Goal: Task Accomplishment & Management: Manage account settings

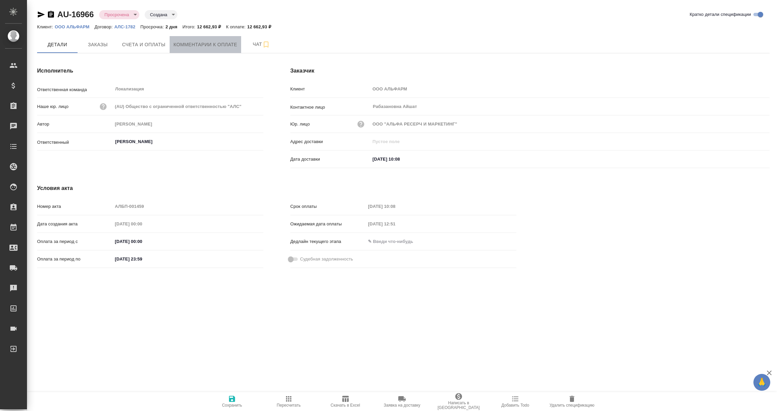
click at [220, 48] on span "Комментарии к оплате" at bounding box center [206, 44] width 64 height 8
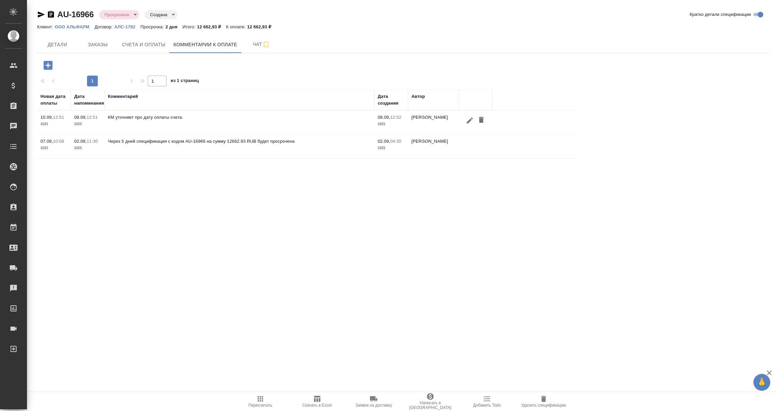
click at [46, 66] on icon "button" at bounding box center [48, 65] width 9 height 9
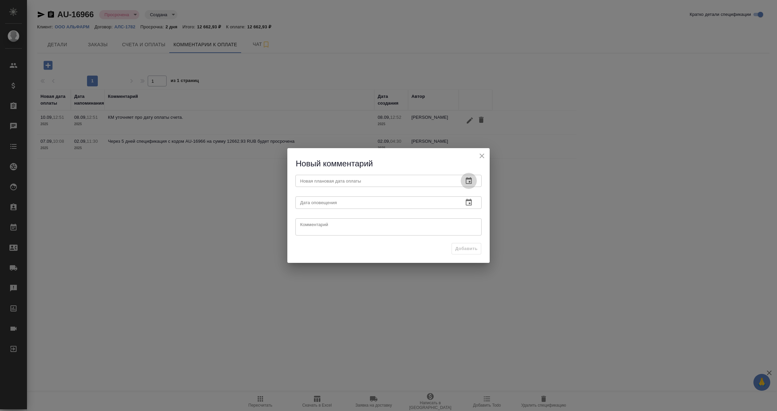
click at [468, 181] on icon "button" at bounding box center [469, 181] width 8 height 8
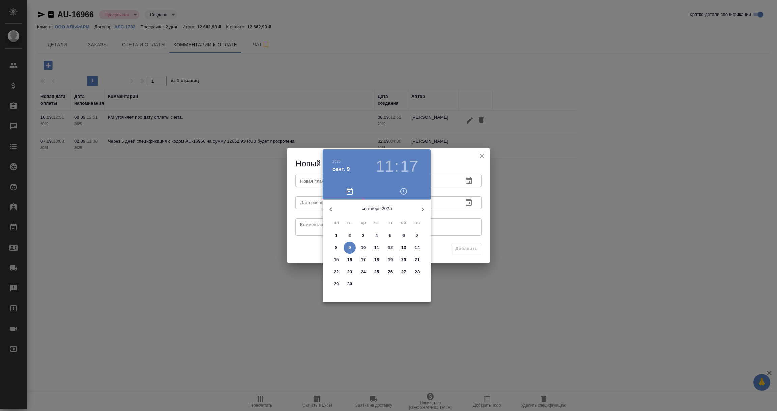
click at [365, 258] on p "17" at bounding box center [363, 259] width 5 height 7
type input "17.09.2025 11:17"
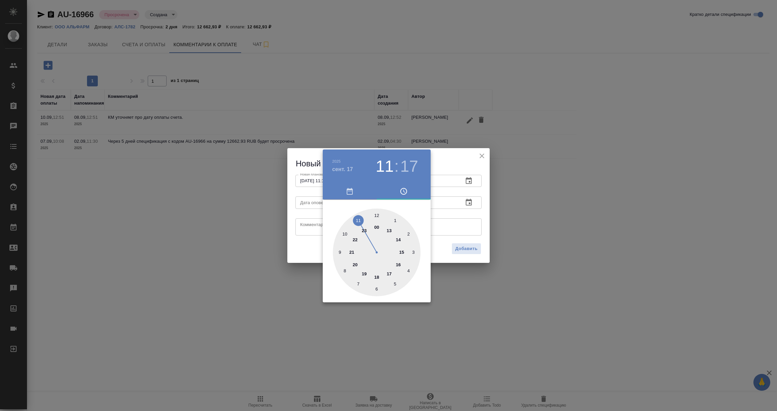
click at [448, 212] on div at bounding box center [388, 205] width 777 height 411
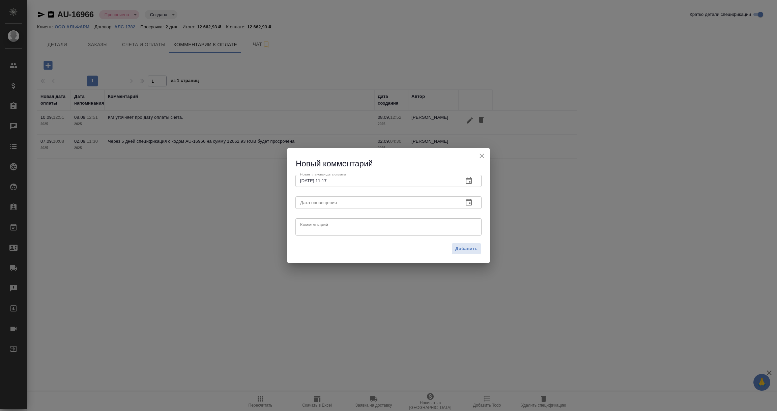
click at [468, 204] on icon "button" at bounding box center [469, 202] width 8 height 8
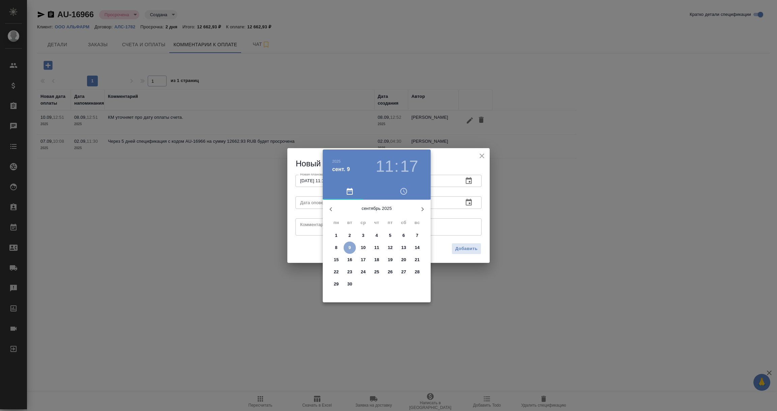
click at [351, 247] on p "9" at bounding box center [349, 247] width 2 height 7
type input "09.09.2025 11:17"
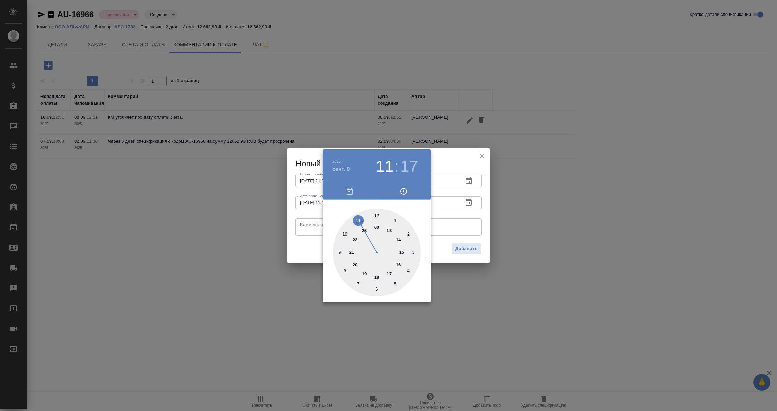
click at [312, 226] on div at bounding box center [388, 205] width 777 height 411
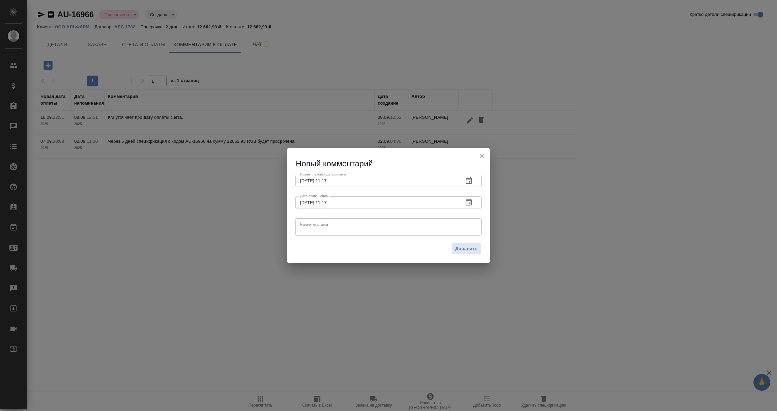
click at [312, 226] on textarea at bounding box center [388, 227] width 177 height 10
paste textarea "по техническим причинам оплата будет только после 15.09"
type textarea "КЛИЕНТ: по техническим причинам оплата будет только после 15.09"
click at [466, 251] on span "Добавить" at bounding box center [466, 249] width 22 height 8
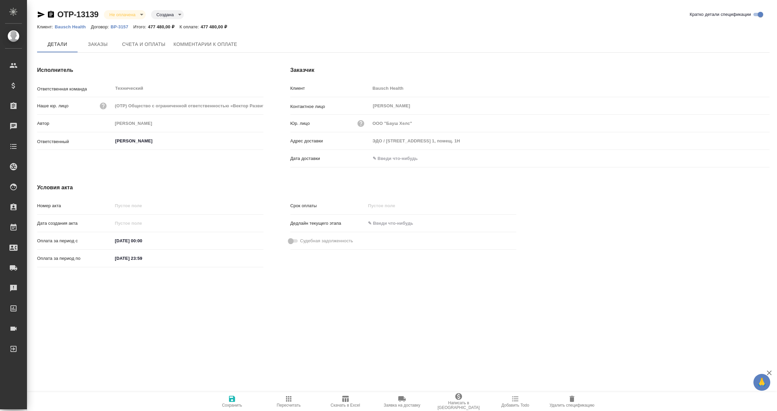
click at [394, 161] on input "text" at bounding box center [399, 158] width 59 height 10
click at [752, 159] on icon "button" at bounding box center [750, 159] width 8 height 8
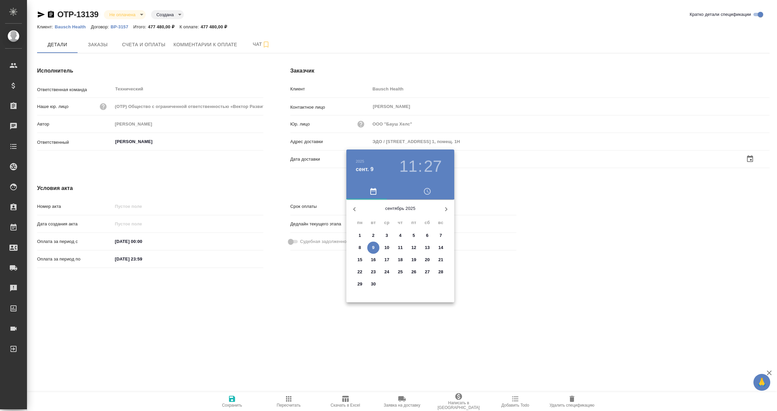
click at [371, 249] on span "9" at bounding box center [373, 247] width 12 height 7
type input "09.09.2025 11:27"
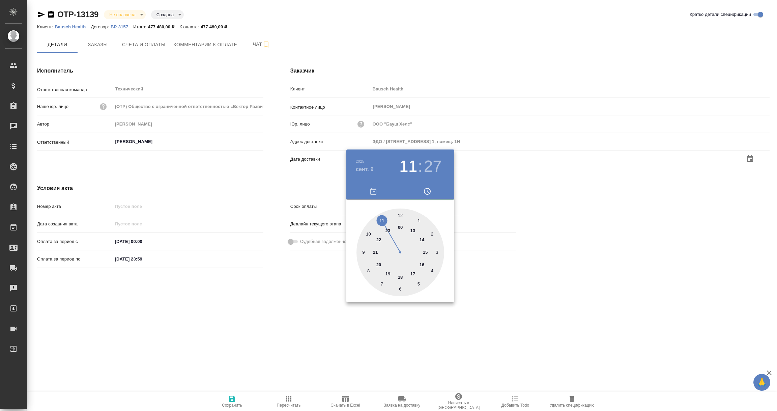
click at [285, 284] on div at bounding box center [388, 205] width 777 height 411
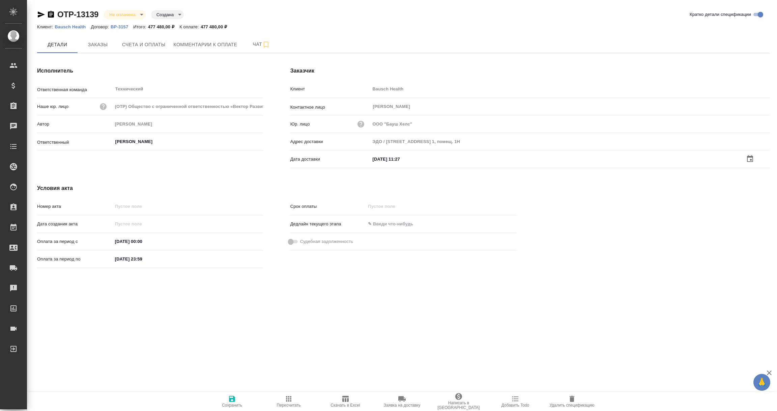
click at [233, 399] on icon "button" at bounding box center [232, 399] width 6 height 6
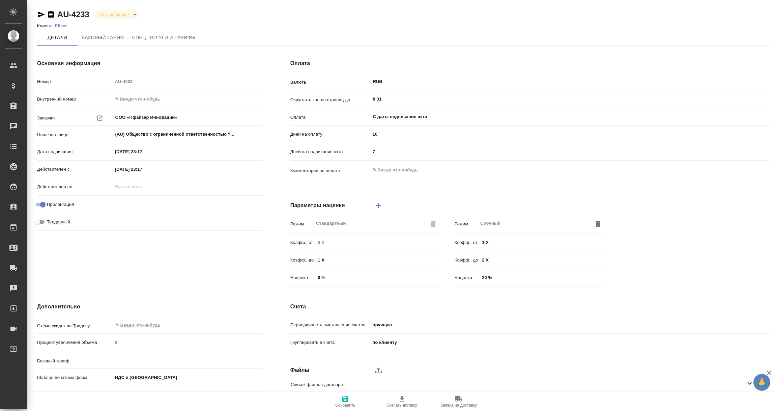
type input "без ТП"
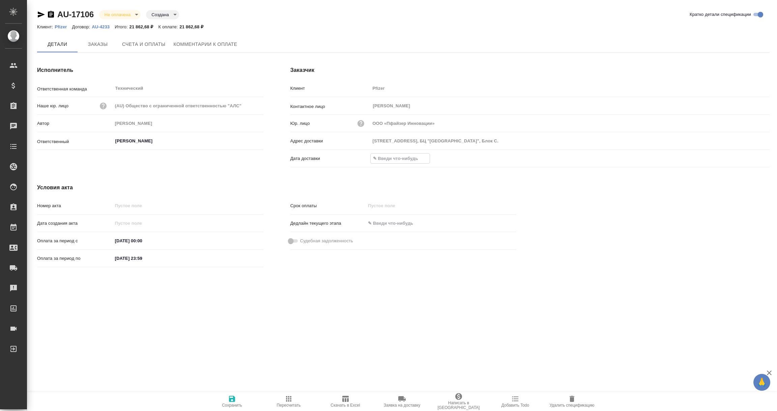
click at [382, 159] on input "text" at bounding box center [400, 158] width 59 height 10
click at [745, 159] on div at bounding box center [569, 159] width 399 height 10
click at [746, 159] on icon "button" at bounding box center [750, 159] width 8 height 8
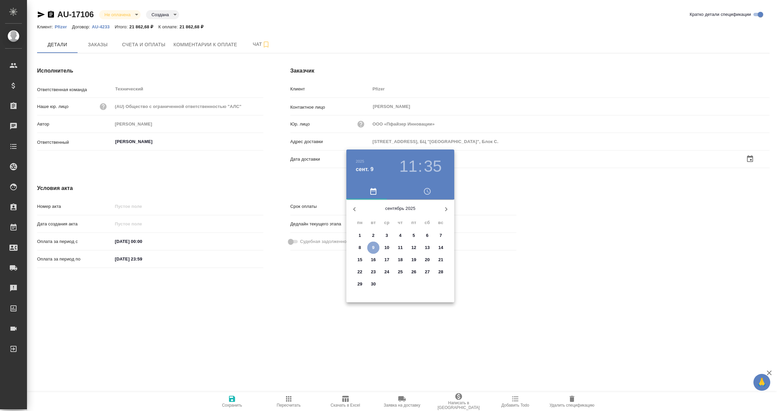
click at [372, 250] on p "9" at bounding box center [373, 247] width 2 height 7
type input "09.09.2025 11:35"
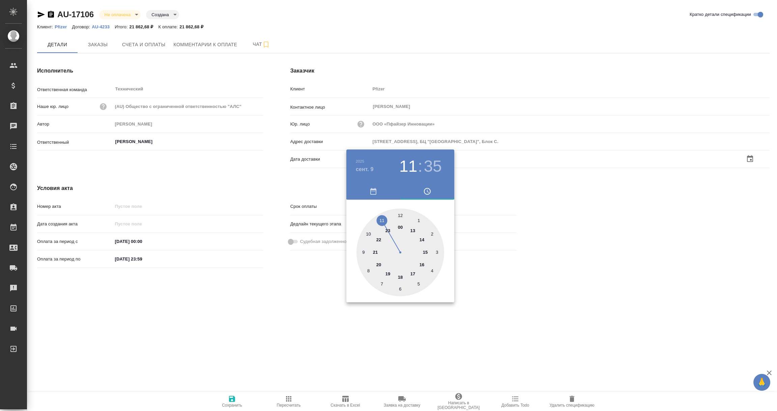
click at [261, 289] on div at bounding box center [388, 205] width 777 height 411
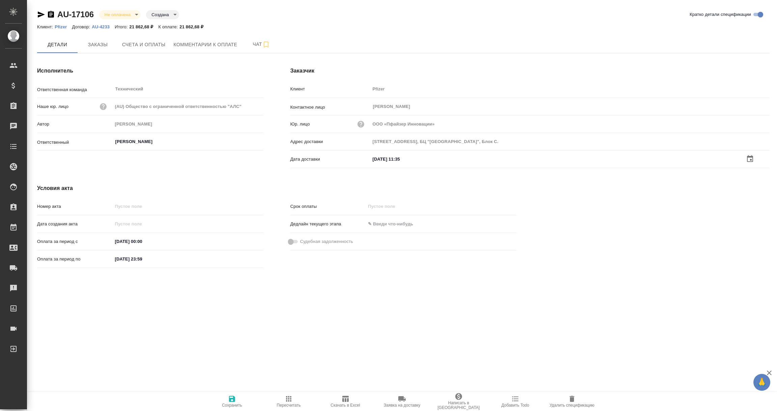
click at [228, 401] on icon "button" at bounding box center [232, 399] width 8 height 8
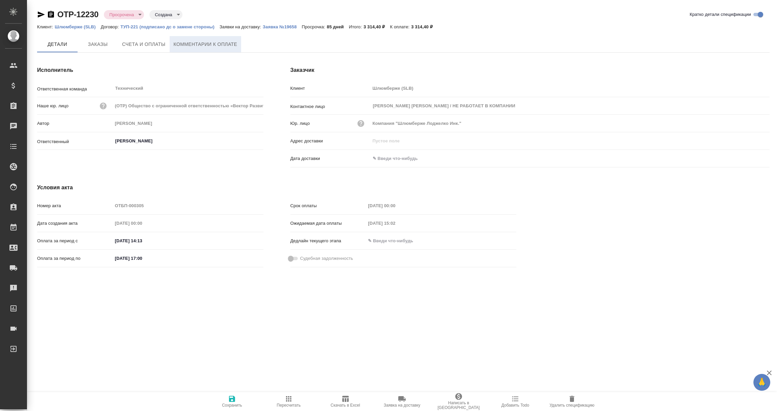
click at [207, 40] on span "Комментарии к оплате" at bounding box center [206, 44] width 64 height 8
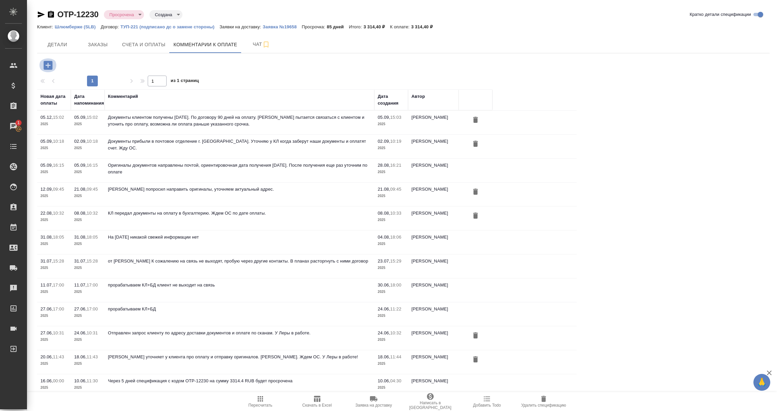
click at [48, 62] on icon "button" at bounding box center [48, 65] width 9 height 9
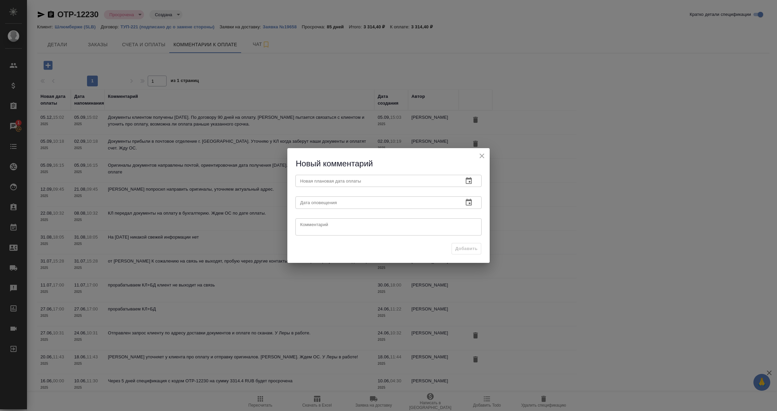
click at [470, 179] on icon "button" at bounding box center [469, 181] width 8 height 8
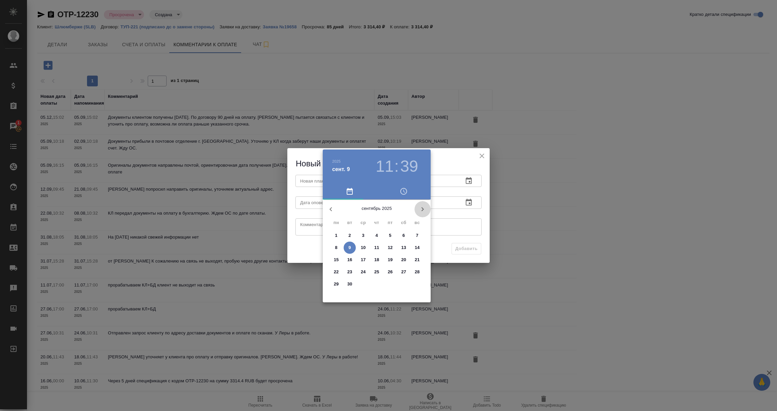
click at [419, 205] on icon "button" at bounding box center [423, 209] width 8 height 8
click at [346, 236] on span "2" at bounding box center [350, 235] width 12 height 7
type input "02.12.2025 11:39"
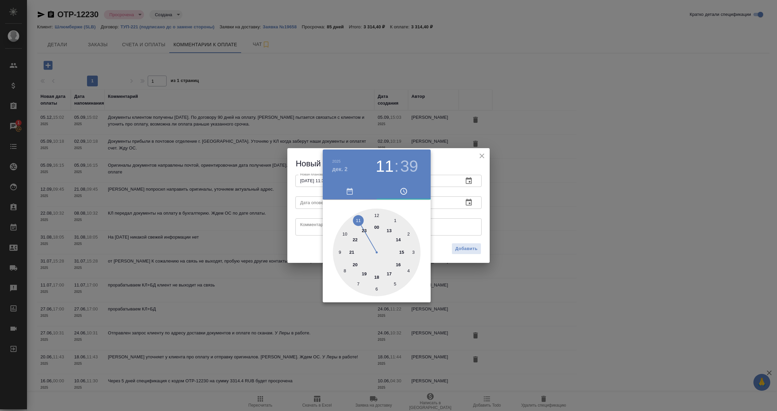
click at [302, 195] on div at bounding box center [388, 205] width 777 height 411
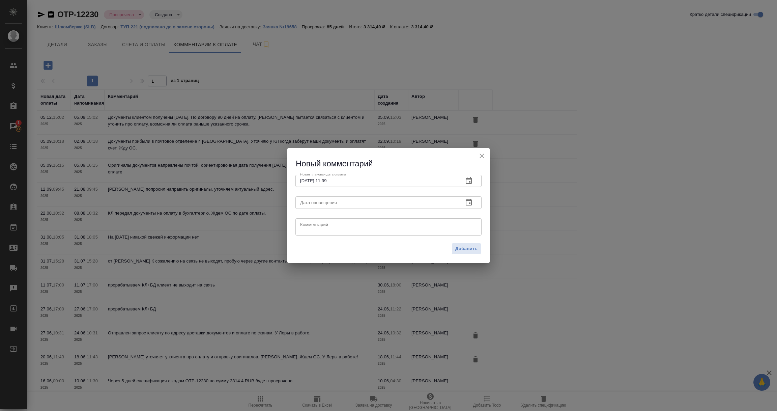
click at [470, 202] on icon "button" at bounding box center [469, 202] width 8 height 8
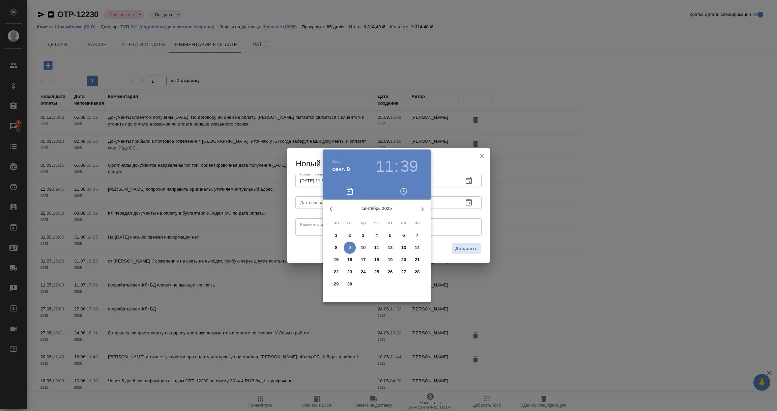
click at [348, 248] on p "9" at bounding box center [349, 247] width 2 height 7
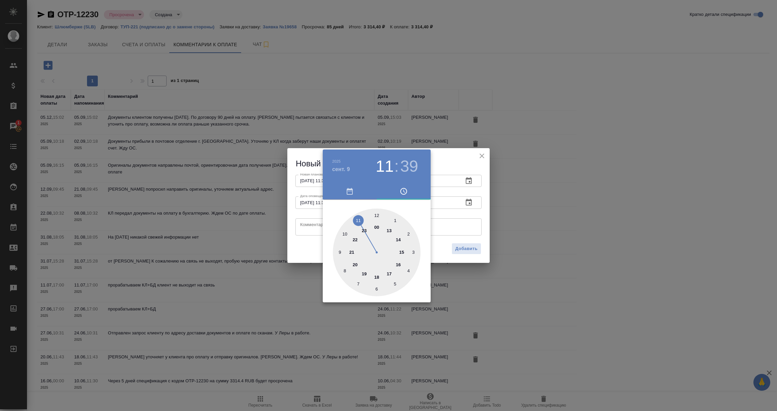
type input "09.09.2025 11:39"
click at [311, 230] on div at bounding box center [388, 205] width 777 height 411
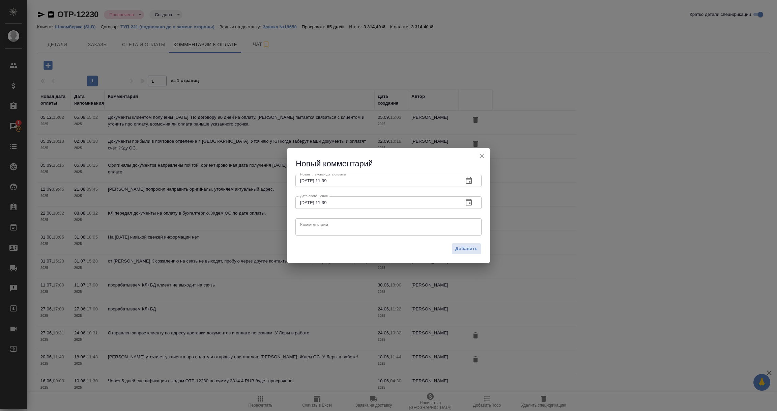
click at [311, 229] on textarea at bounding box center [388, 227] width 177 height 10
paste textarea "Екатерина, добрый день! Документы находятся на фискальной проверке. Вопросы кас…"
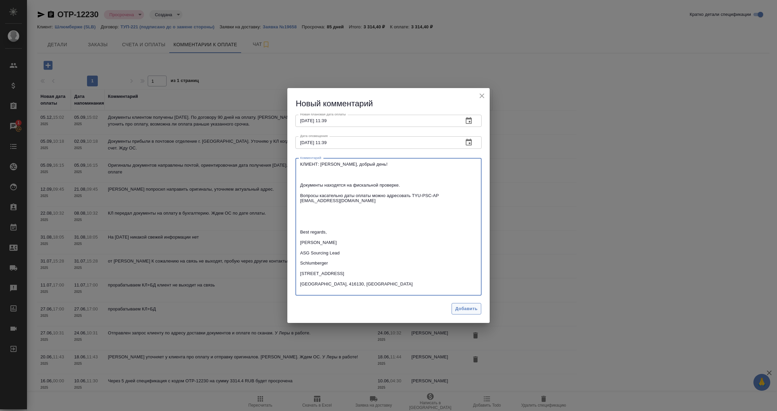
type textarea "КЛИЕНТ: Екатерина, добрый день! Документы находятся на фискальной проверке. Воп…"
click at [464, 309] on span "Добавить" at bounding box center [466, 309] width 22 height 8
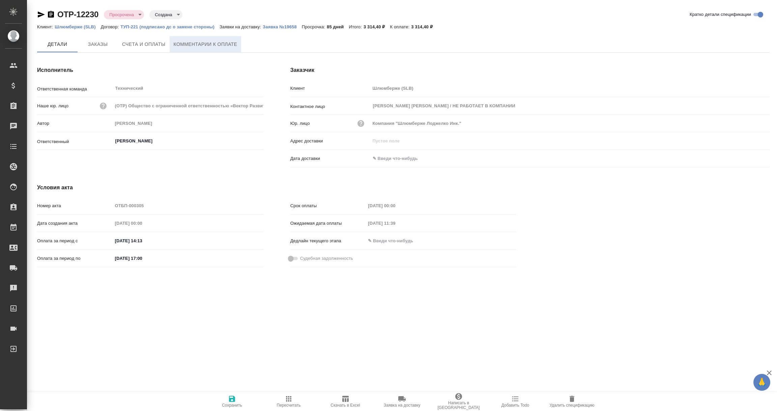
click at [219, 47] on span "Комментарии к оплате" at bounding box center [206, 44] width 64 height 8
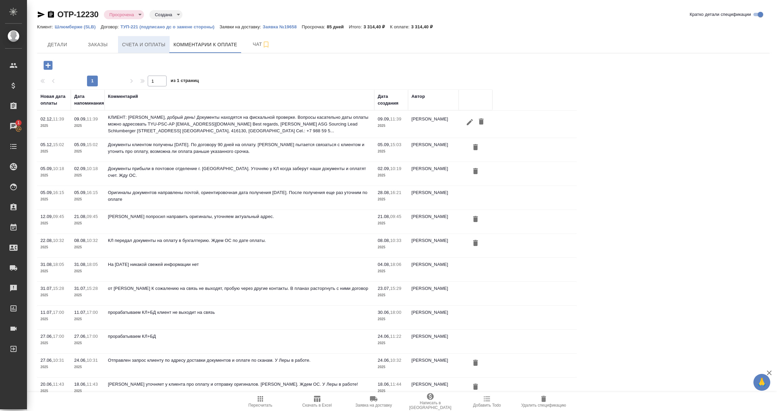
click at [139, 41] on span "Счета и оплаты" at bounding box center [144, 44] width 44 height 8
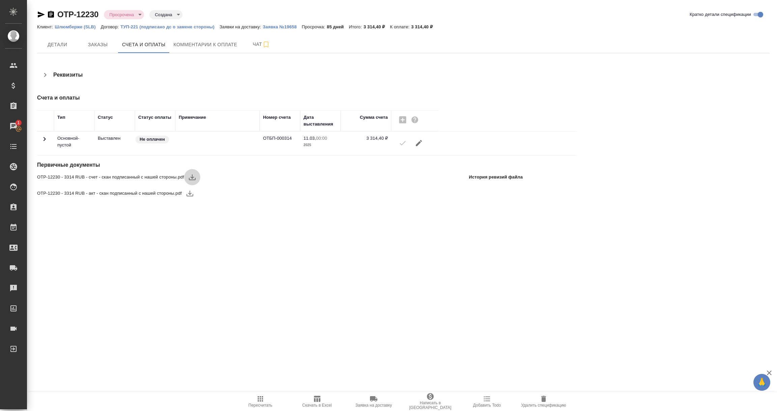
click at [191, 174] on icon "button" at bounding box center [192, 177] width 8 height 8
click at [190, 193] on icon "button" at bounding box center [190, 194] width 7 height 6
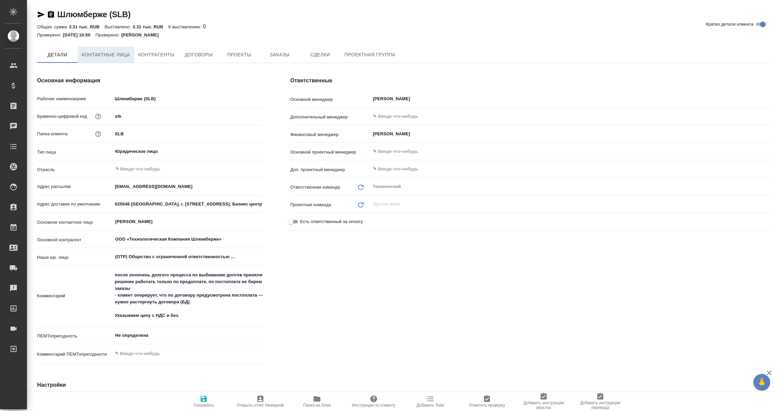
click at [105, 51] on span "Контактные лица" at bounding box center [106, 55] width 49 height 8
select select "RU"
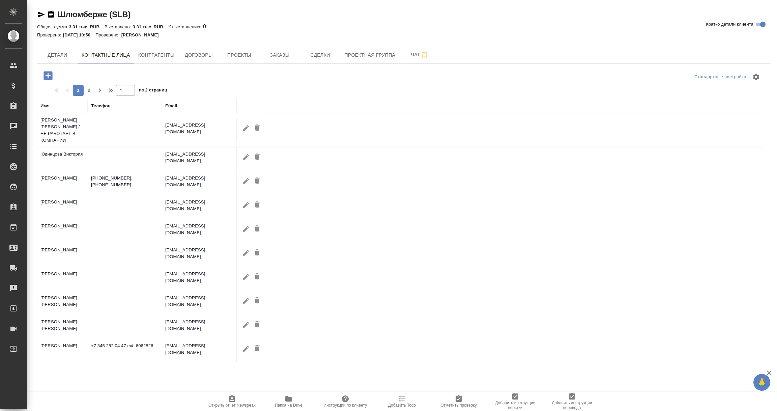
click at [47, 73] on icon "button" at bounding box center [48, 75] width 9 height 9
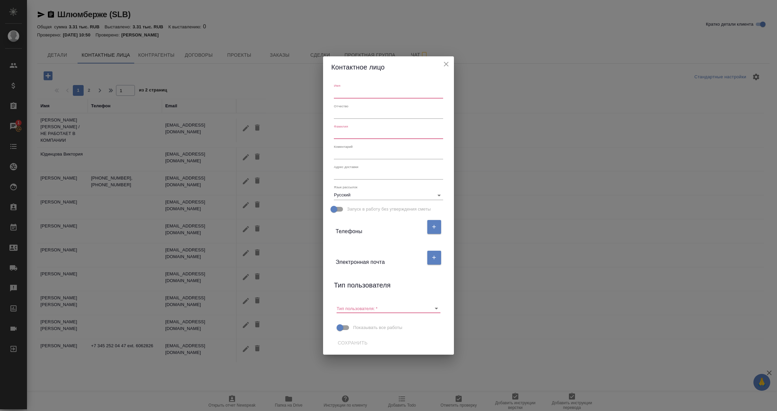
click at [344, 93] on input "text" at bounding box center [388, 93] width 109 height 9
type input "В"
type input "По оплатам"
click at [341, 131] on input "text" at bounding box center [388, 134] width 109 height 9
type input "Вопросы"
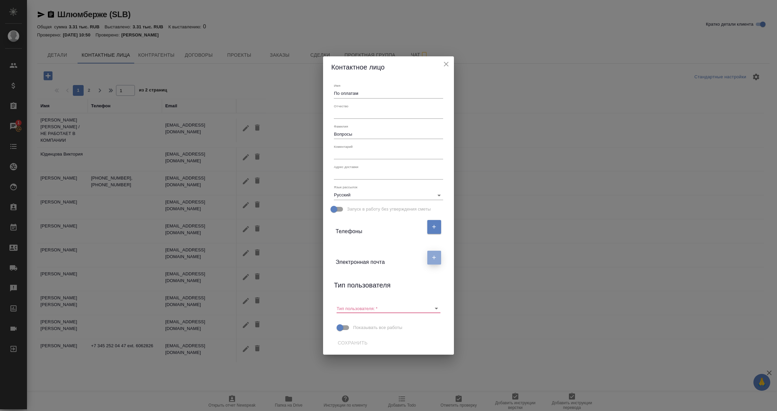
click at [434, 255] on icon "button" at bounding box center [434, 257] width 6 height 6
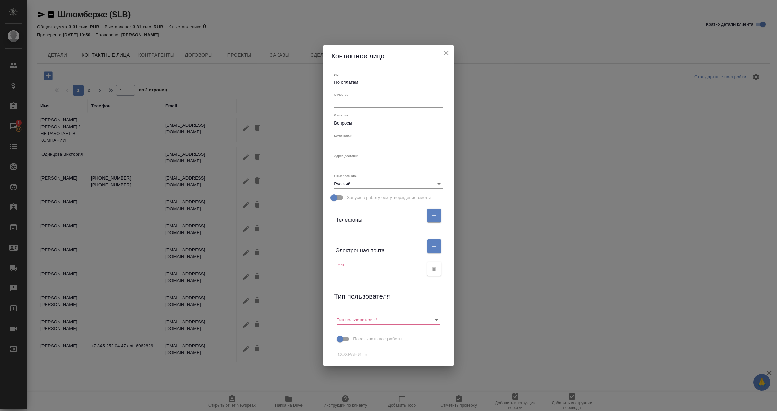
click at [349, 274] on input "text" at bounding box center [364, 272] width 57 height 9
paste input "[EMAIL_ADDRESS][DOMAIN_NAME]"
click at [438, 319] on icon "Open" at bounding box center [436, 320] width 3 height 2
type input "[EMAIL_ADDRESS][DOMAIN_NAME]"
click at [373, 333] on li "Пользователь" at bounding box center [388, 333] width 104 height 12
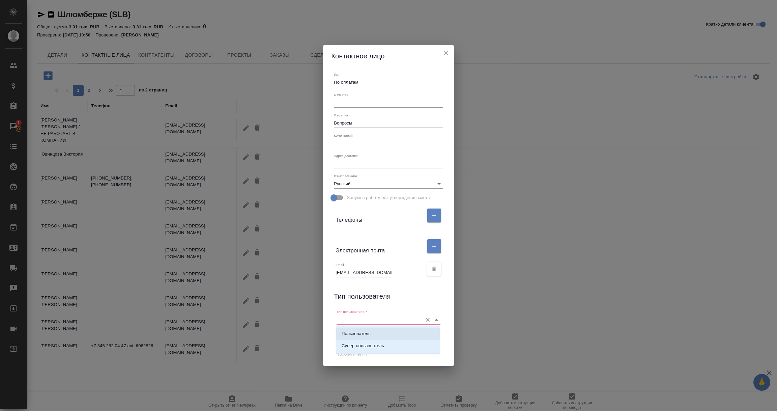
type input "Пользователь"
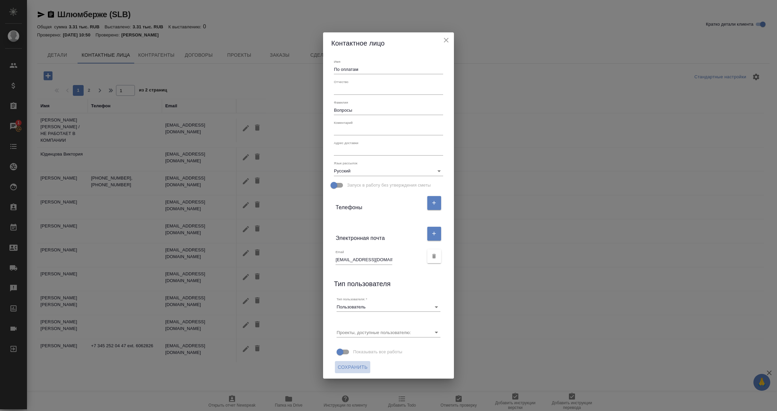
click at [354, 362] on button "Сохранить" at bounding box center [352, 367] width 35 height 12
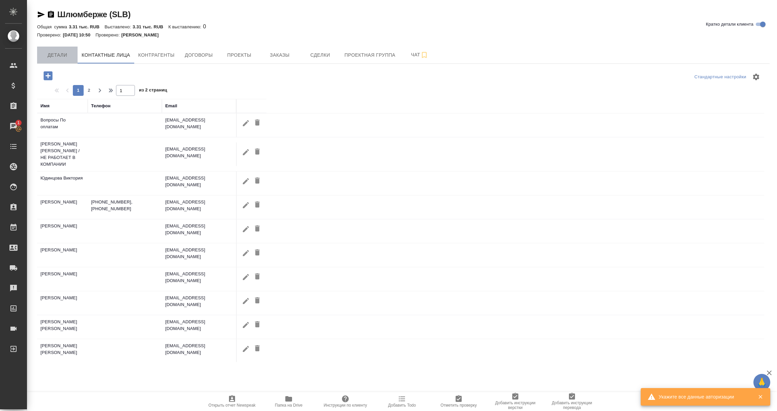
click at [56, 54] on span "Детали" at bounding box center [57, 55] width 32 height 8
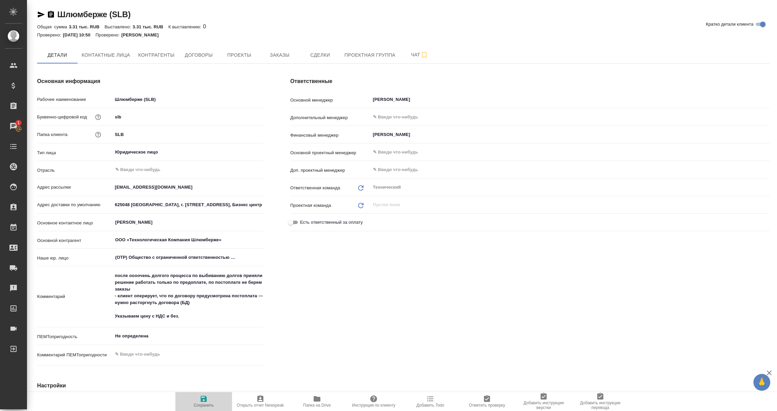
click at [204, 398] on icon "button" at bounding box center [204, 399] width 6 height 6
type textarea "x"
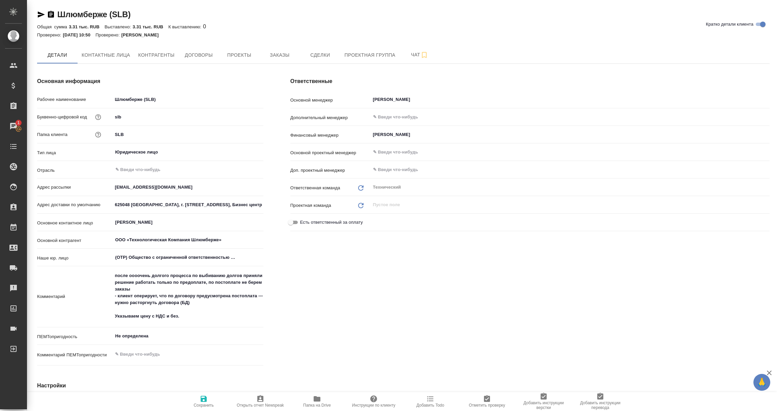
type textarea "x"
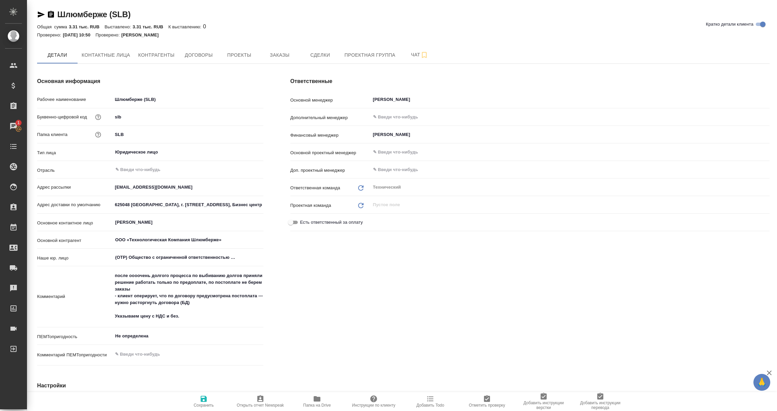
type textarea "x"
click at [93, 58] on span "Контактные лица" at bounding box center [106, 55] width 49 height 8
select select "RU"
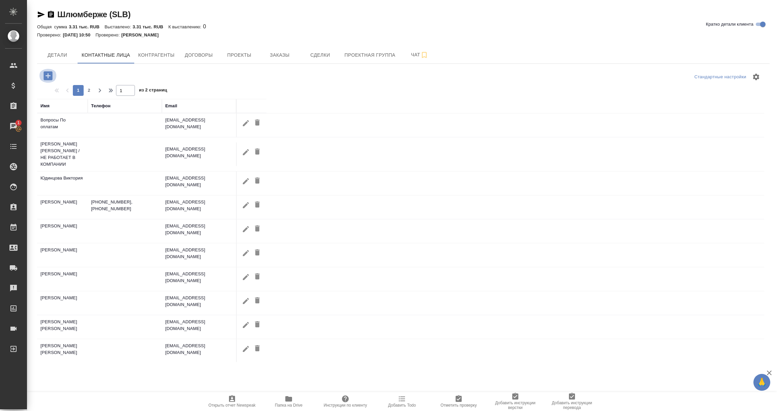
click at [47, 74] on icon "button" at bounding box center [48, 75] width 9 height 9
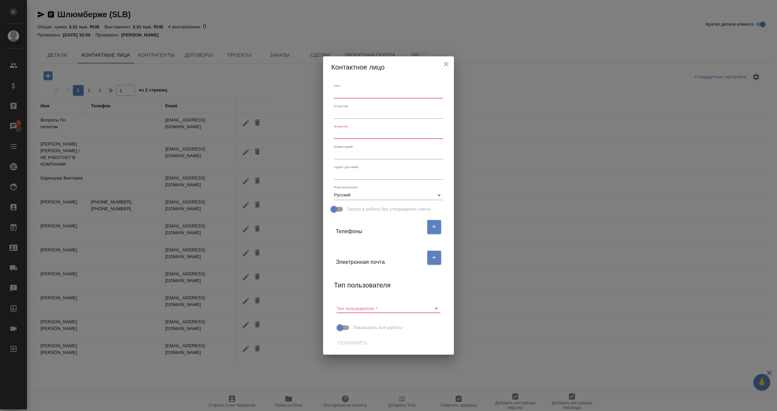
click at [347, 95] on input "text" at bounding box center [388, 93] width 109 height 9
type input "[PERSON_NAME]"
click at [346, 133] on input "text" at bounding box center [388, 134] width 109 height 9
type input "ОПЛАТЫ"
click at [434, 258] on icon "button" at bounding box center [434, 257] width 6 height 6
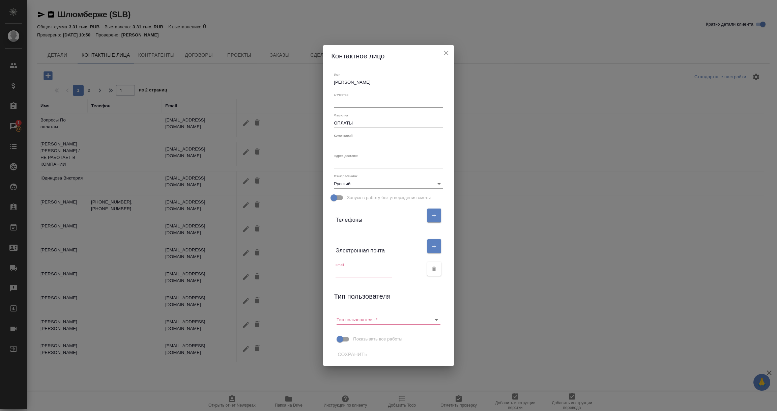
click at [357, 275] on input "text" at bounding box center [364, 272] width 57 height 9
paste input "[EMAIL_ADDRESS][DOMAIN_NAME]"
click at [435, 317] on icon "Open" at bounding box center [436, 320] width 8 height 8
type input "[EMAIL_ADDRESS][DOMAIN_NAME]"
click at [372, 333] on li "Пользователь" at bounding box center [388, 333] width 104 height 12
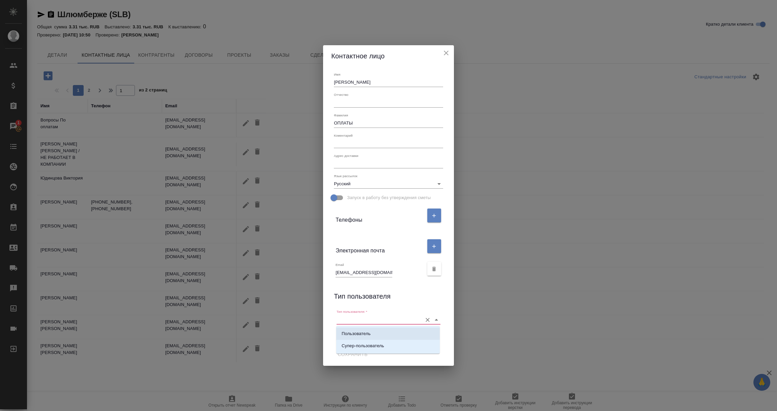
type input "Пользователь"
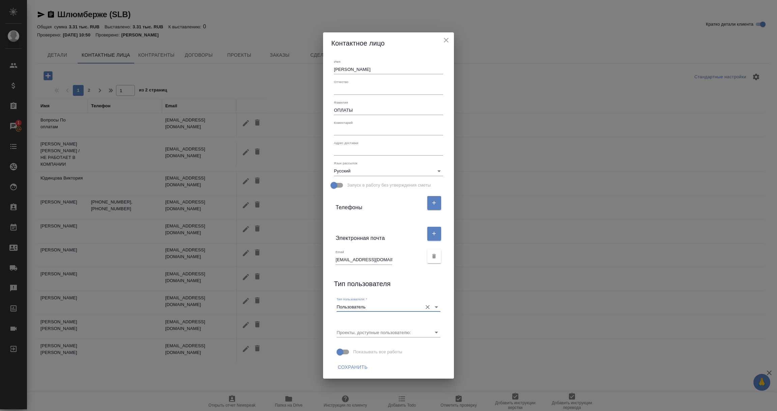
click at [350, 367] on span "Сохранить" at bounding box center [353, 367] width 30 height 8
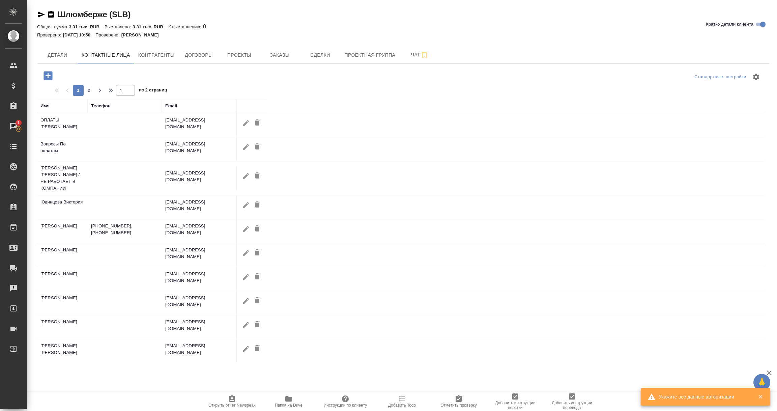
click at [48, 73] on icon "button" at bounding box center [48, 76] width 12 height 12
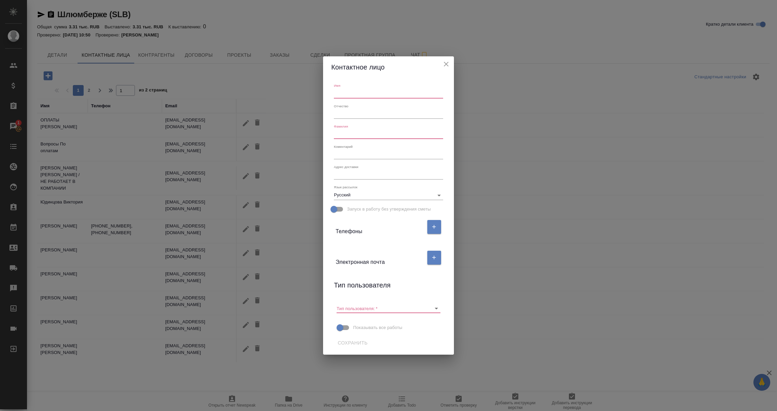
click at [346, 91] on input "text" at bounding box center [388, 93] width 109 height 9
type input "[PERSON_NAME]"
click at [343, 133] on input "text" at bounding box center [388, 134] width 109 height 9
click at [334, 137] on input "ОПЛАТЫ" at bounding box center [388, 134] width 109 height 9
type input "/ ОПЛАТЫ"
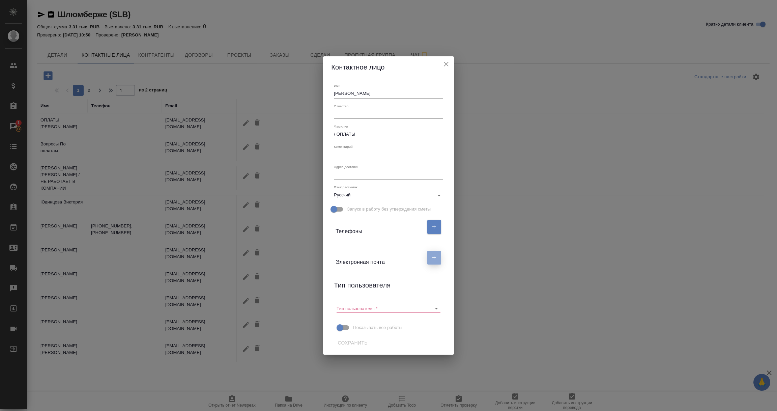
click at [435, 256] on icon "button" at bounding box center [434, 257] width 6 height 6
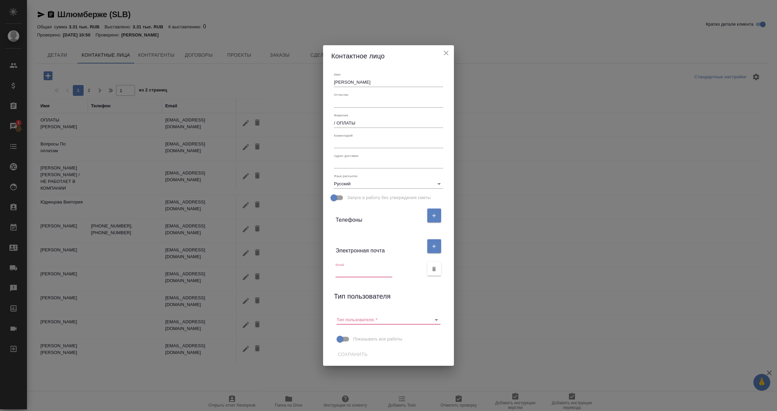
click at [346, 274] on input "text" at bounding box center [364, 272] width 57 height 9
paste input "[EMAIL_ADDRESS][DOMAIN_NAME]"
click at [434, 319] on icon "Open" at bounding box center [436, 320] width 8 height 8
type input "[EMAIL_ADDRESS][DOMAIN_NAME]"
click at [362, 335] on p "Пользователь" at bounding box center [356, 333] width 29 height 7
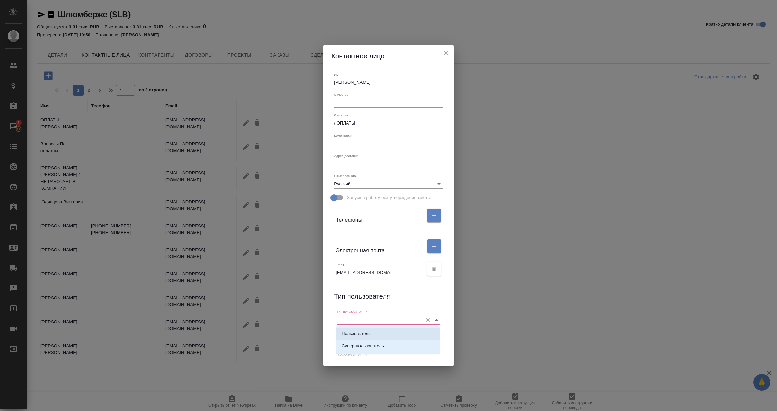
type input "Пользователь"
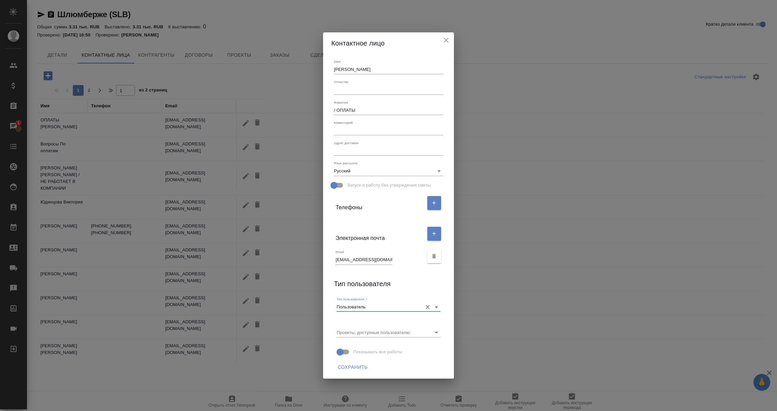
click at [354, 365] on span "Сохранить" at bounding box center [353, 367] width 30 height 8
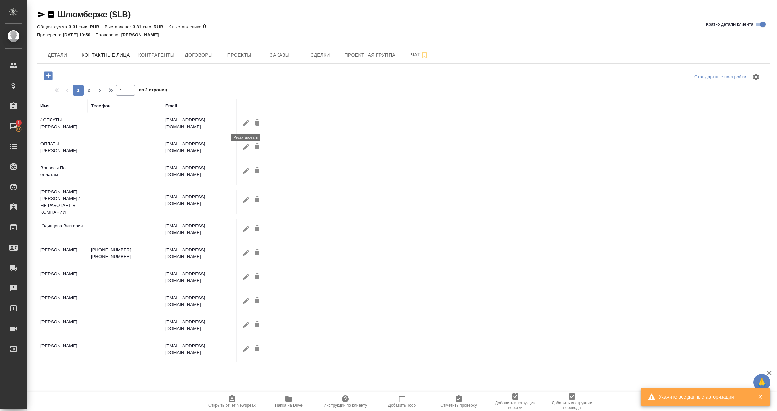
click at [246, 121] on icon "button" at bounding box center [246, 123] width 8 height 8
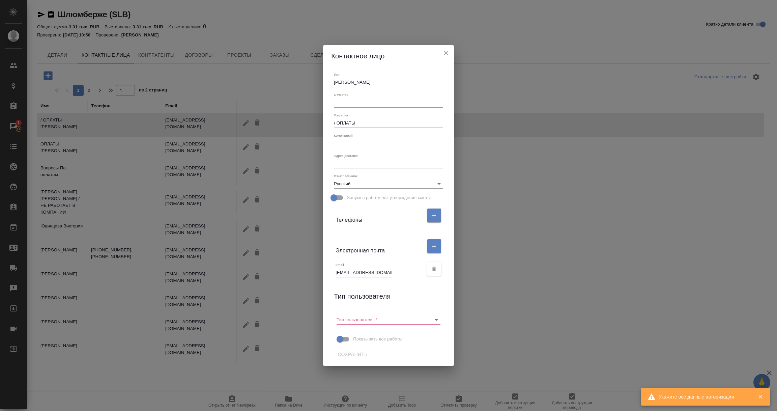
drag, startPoint x: 337, startPoint y: 124, endPoint x: 341, endPoint y: 133, distance: 9.0
click at [337, 124] on input "/ ОПЛАТЫ" at bounding box center [388, 122] width 109 height 9
click at [366, 124] on input "ОПЛАТЫ" at bounding box center [388, 122] width 109 height 9
type input "ОПЛАТЫ /"
click at [387, 362] on div "Показывать все работы Сохранить" at bounding box center [388, 346] width 114 height 33
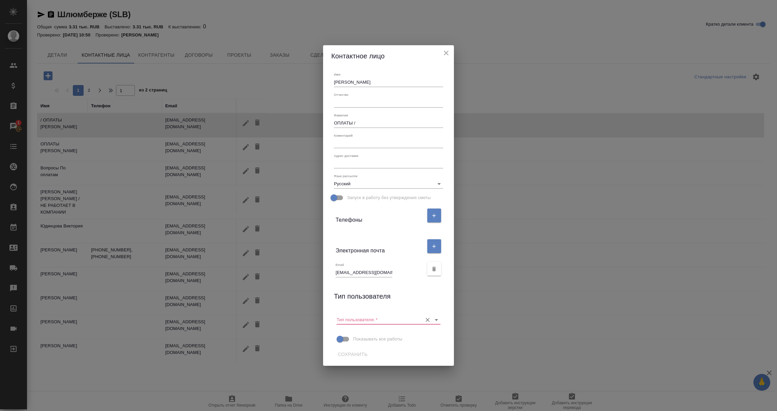
click at [434, 318] on icon "Open" at bounding box center [436, 320] width 8 height 8
click at [346, 335] on p "Пользователь" at bounding box center [356, 333] width 29 height 7
type input "Пользователь"
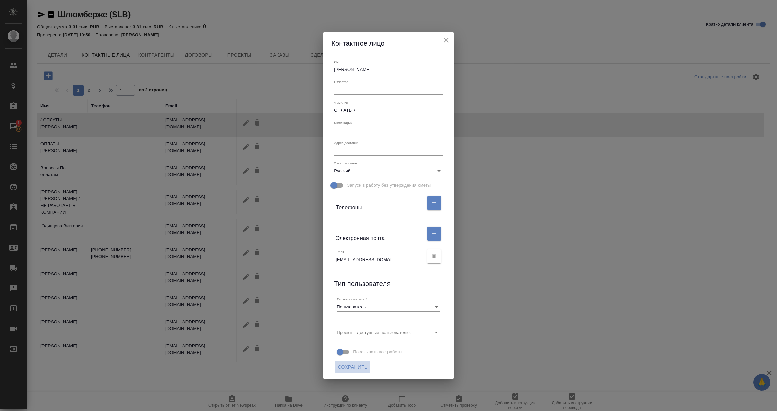
click at [352, 368] on span "Сохранить" at bounding box center [353, 367] width 30 height 8
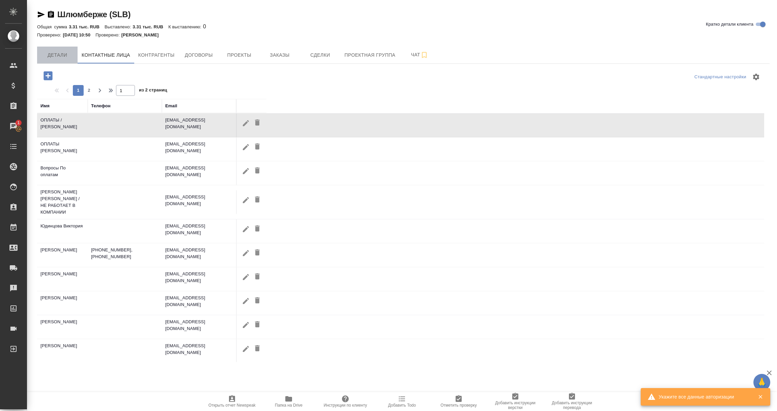
click at [61, 54] on span "Детали" at bounding box center [57, 55] width 32 height 8
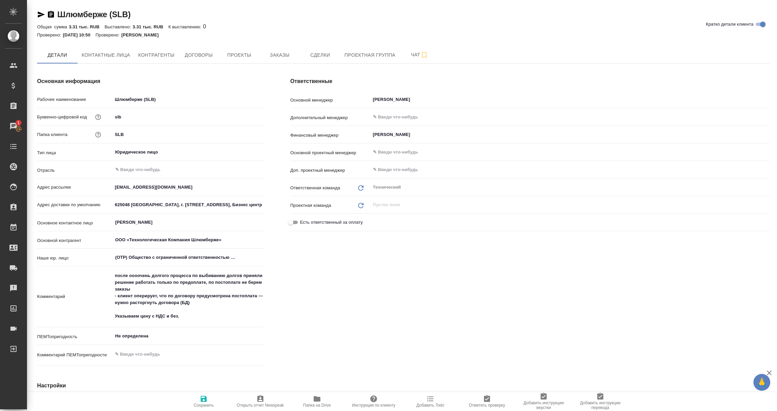
type textarea "x"
click at [200, 400] on icon "button" at bounding box center [204, 399] width 8 height 8
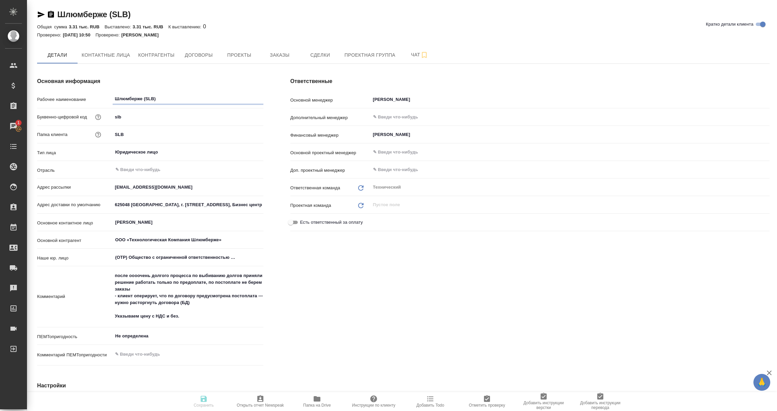
type textarea "x"
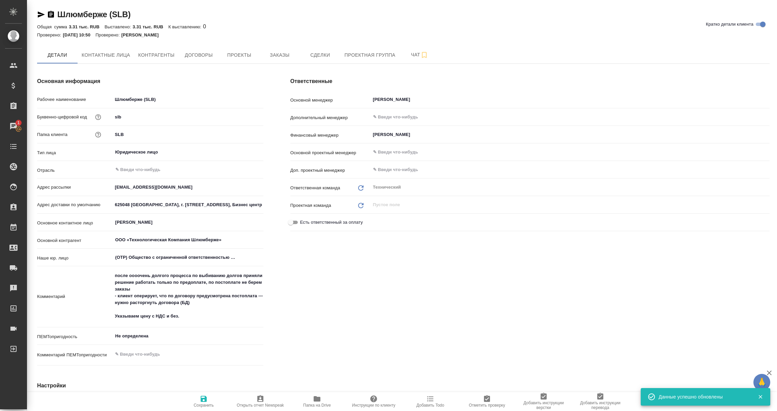
type textarea "x"
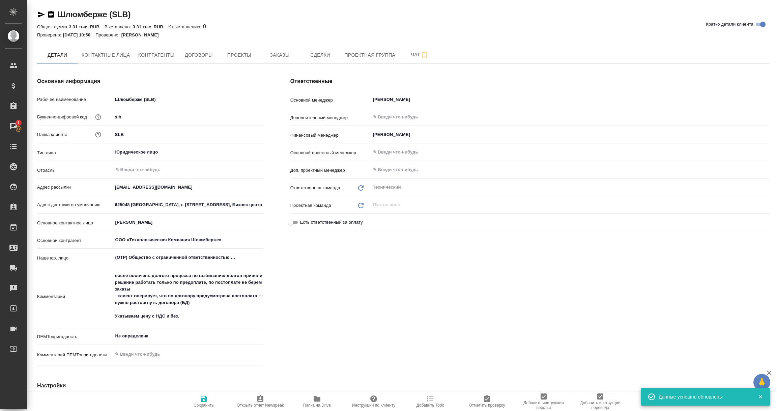
click at [200, 400] on icon "button" at bounding box center [204, 399] width 8 height 8
type textarea "x"
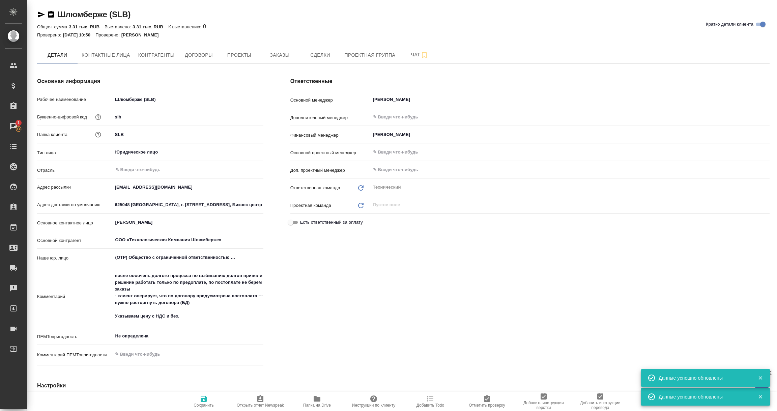
type textarea "x"
